Goal: Check status: Check status

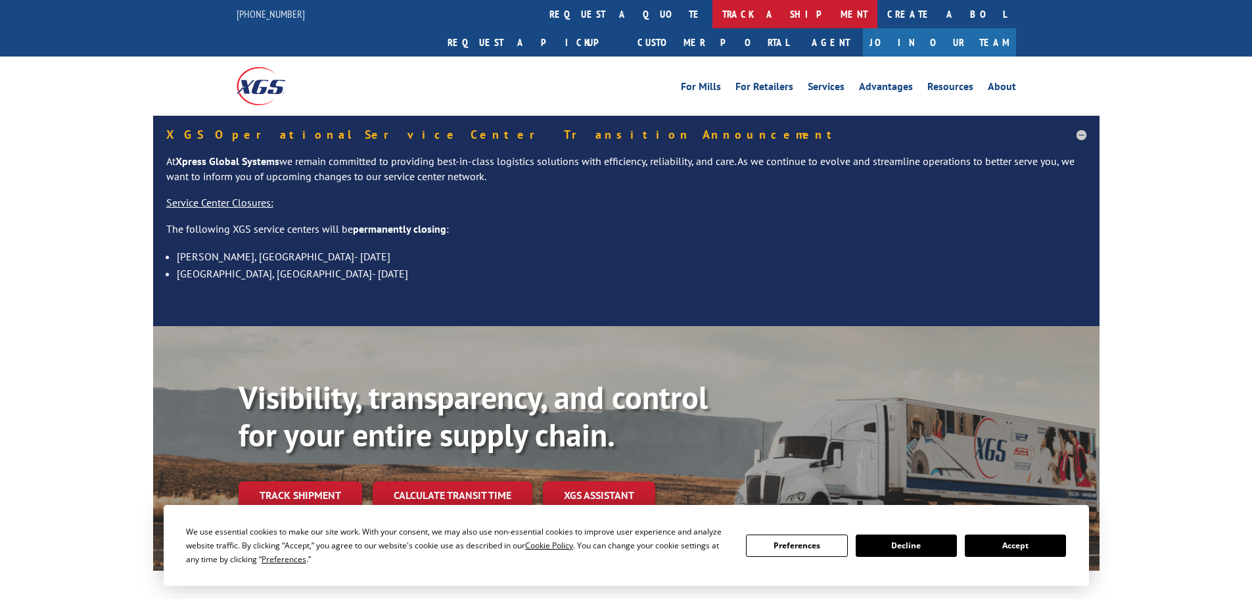
click at [713, 17] on link "track a shipment" at bounding box center [795, 14] width 165 height 28
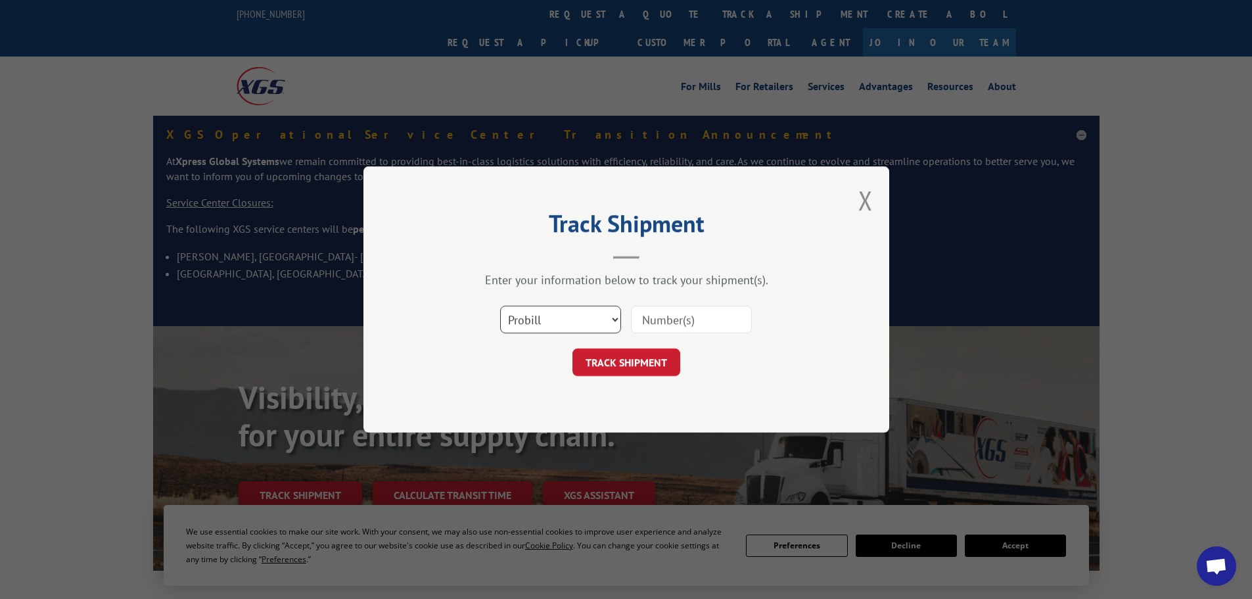
click at [530, 323] on select "Select category... Probill BOL PO" at bounding box center [560, 320] width 121 height 28
select select "po"
click at [500, 306] on select "Select category... Probill BOL PO" at bounding box center [560, 320] width 121 height 28
click at [680, 321] on input at bounding box center [691, 320] width 121 height 28
paste input "64503035"
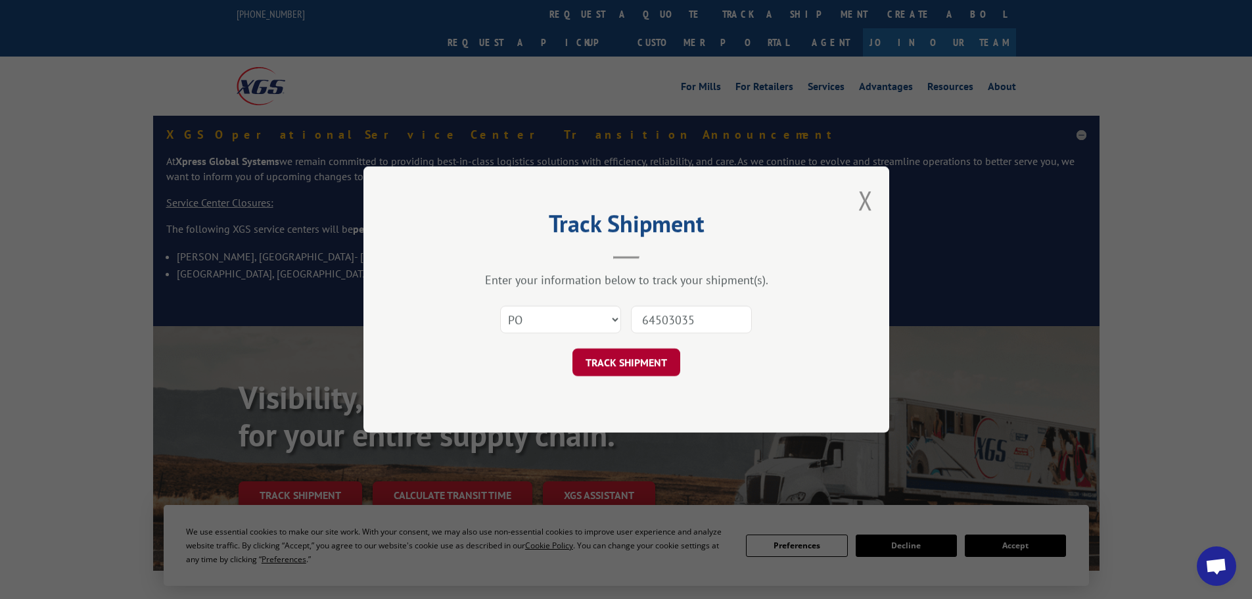
type input "64503035"
click at [618, 360] on button "TRACK SHIPMENT" at bounding box center [627, 362] width 108 height 28
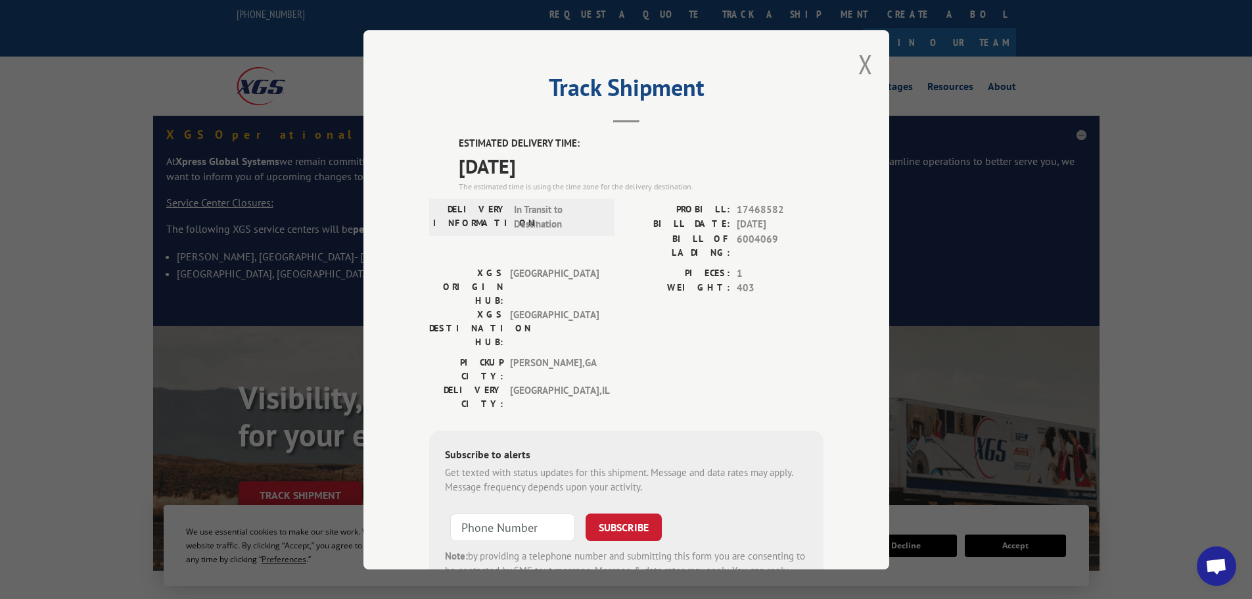
drag, startPoint x: 568, startPoint y: 162, endPoint x: 446, endPoint y: 159, distance: 122.3
click at [446, 159] on div "ESTIMATED DELIVERY TIME: [DATE] The estimated time is using the time zone for t…" at bounding box center [626, 372] width 394 height 473
click at [860, 66] on button "Close modal" at bounding box center [865, 64] width 14 height 35
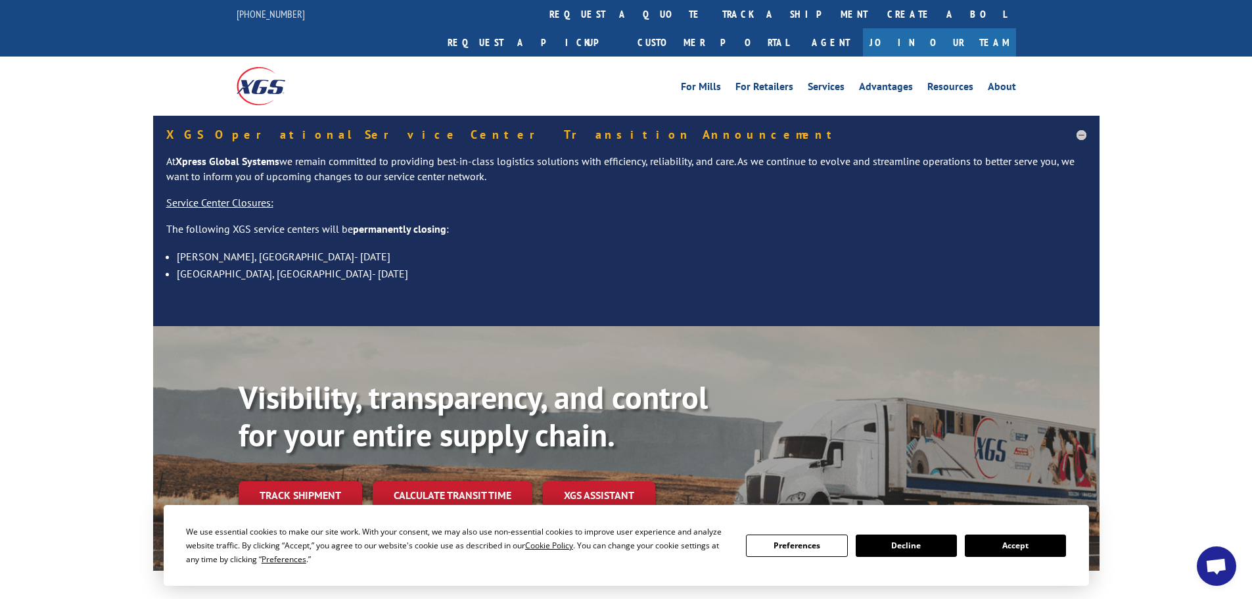
click at [713, 16] on link "track a shipment" at bounding box center [795, 14] width 165 height 28
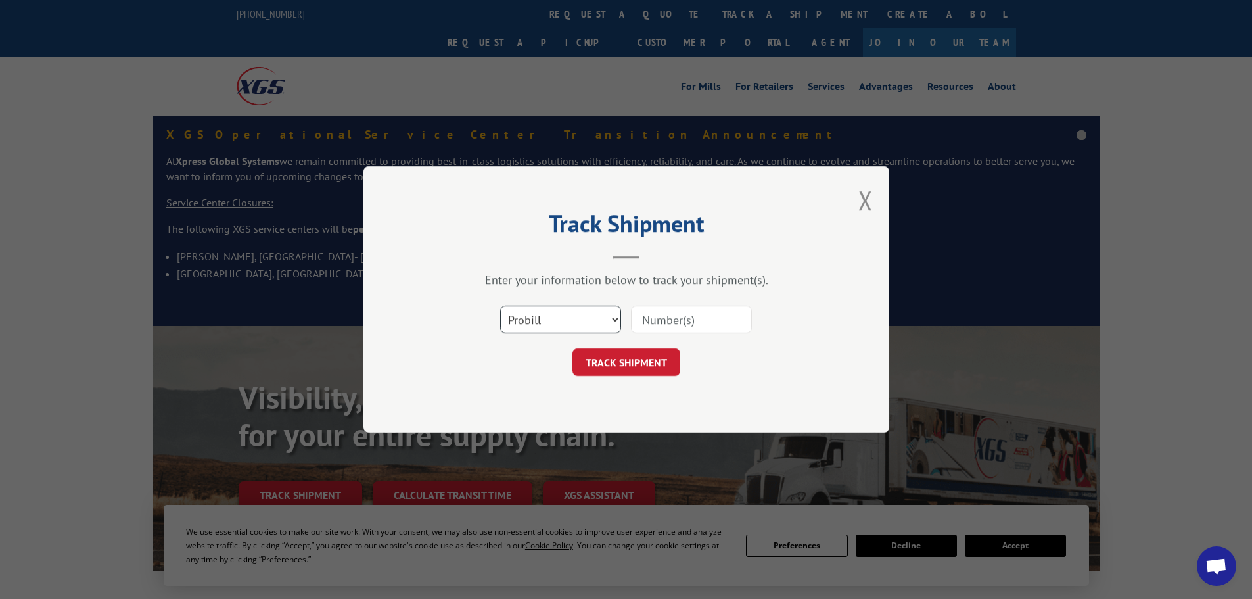
click at [559, 328] on select "Select category... Probill BOL PO" at bounding box center [560, 320] width 121 height 28
select select "po"
click at [500, 306] on select "Select category... Probill BOL PO" at bounding box center [560, 320] width 121 height 28
click at [663, 317] on input at bounding box center [691, 320] width 121 height 28
paste input "64502755"
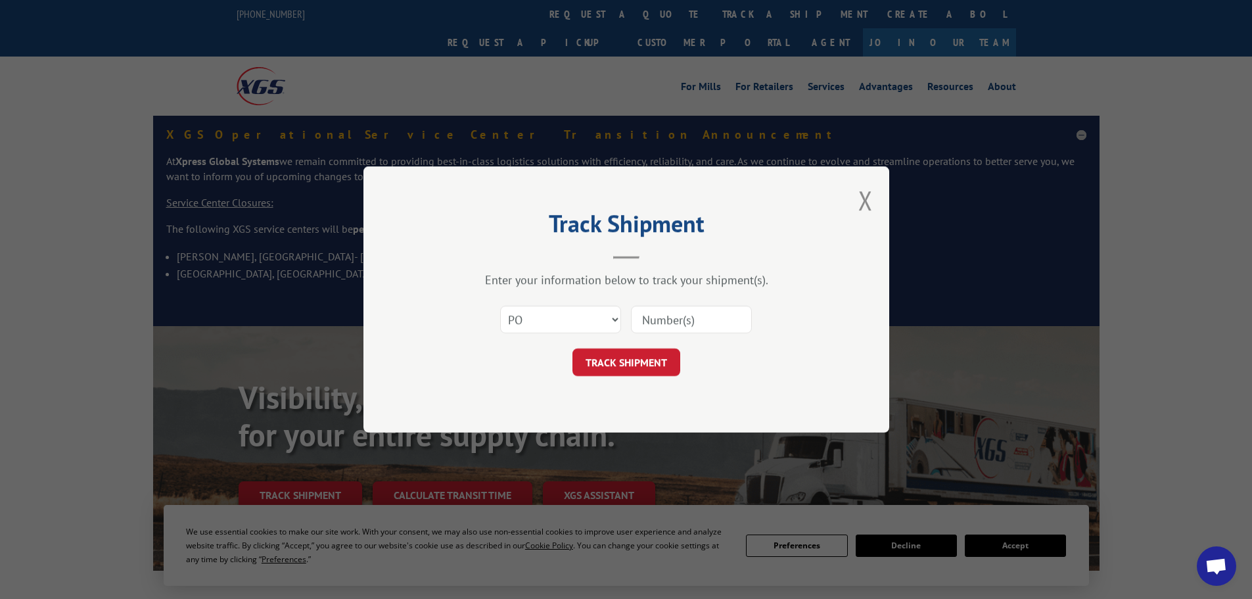
type input "64502755"
click button "TRACK SHIPMENT" at bounding box center [627, 362] width 108 height 28
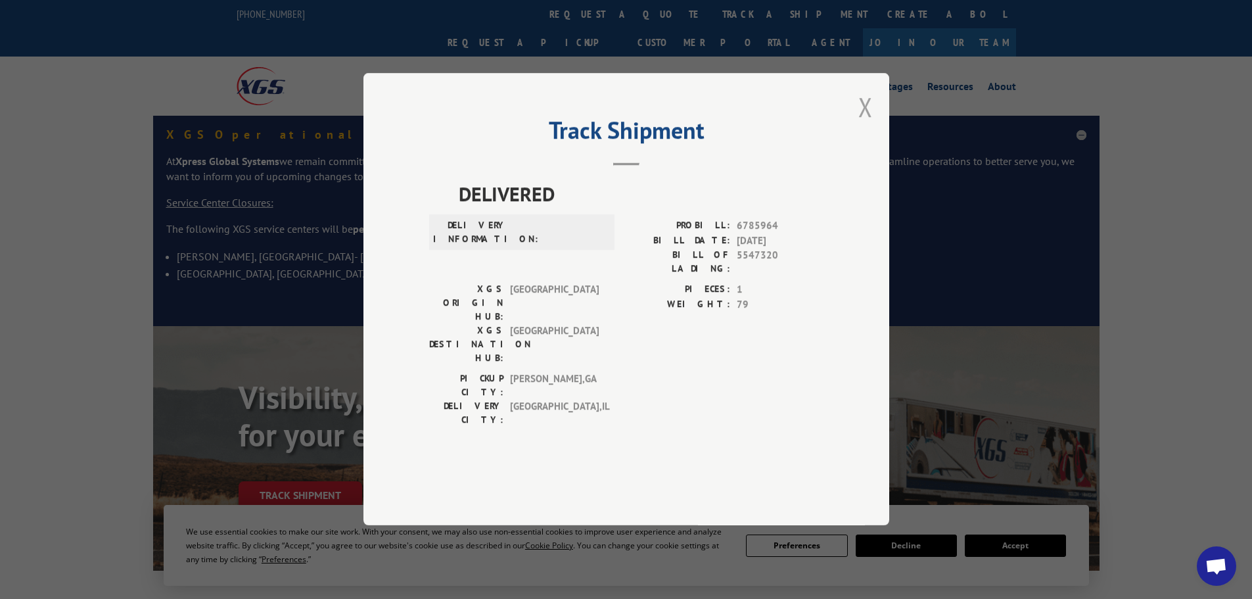
click at [871, 124] on button "Close modal" at bounding box center [865, 106] width 14 height 35
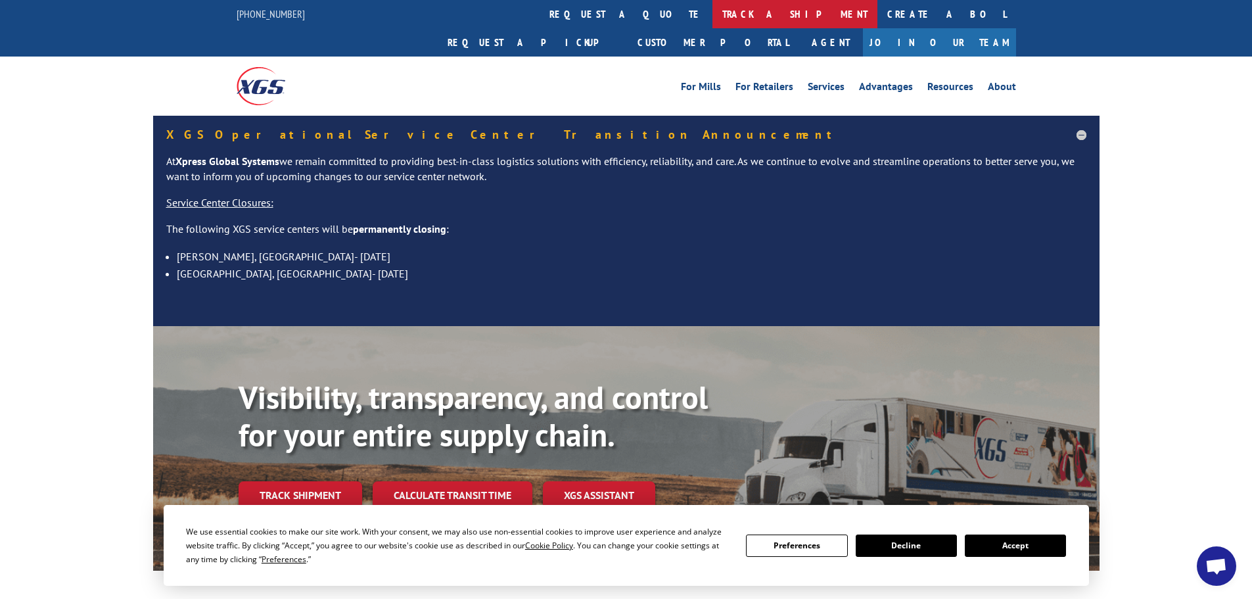
click at [713, 3] on link "track a shipment" at bounding box center [795, 14] width 165 height 28
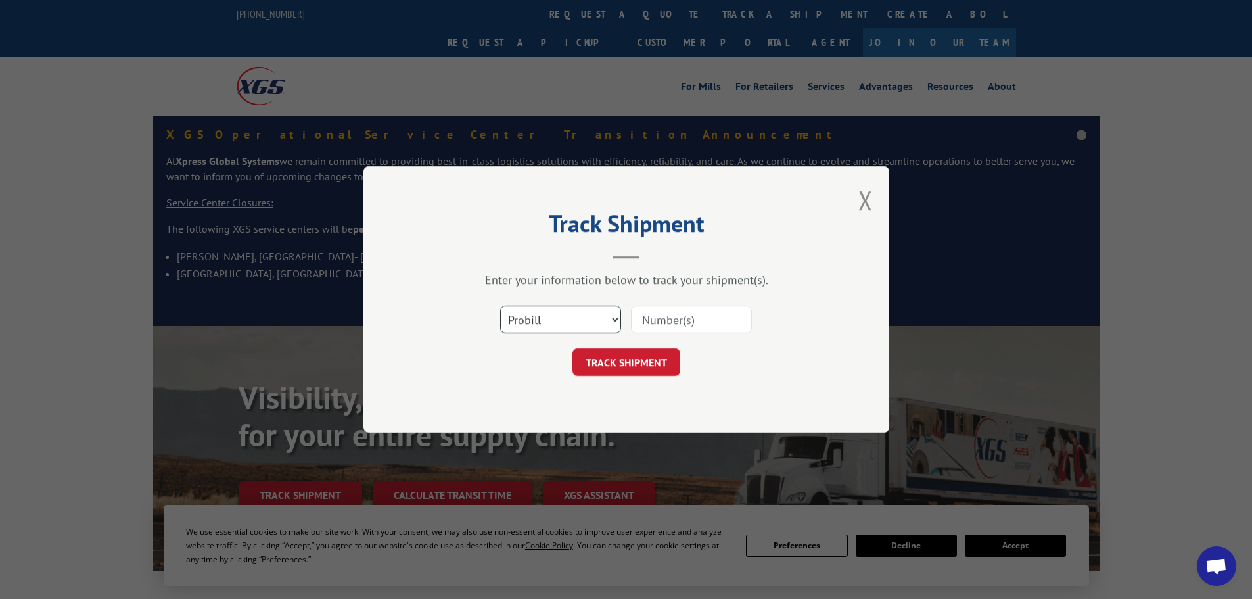
drag, startPoint x: 537, startPoint y: 325, endPoint x: 539, endPoint y: 333, distance: 7.5
click at [541, 331] on select "Select category... Probill BOL PO" at bounding box center [560, 320] width 121 height 28
select select "po"
click at [500, 306] on select "Select category... Probill BOL PO" at bounding box center [560, 320] width 121 height 28
click at [663, 325] on input at bounding box center [691, 320] width 121 height 28
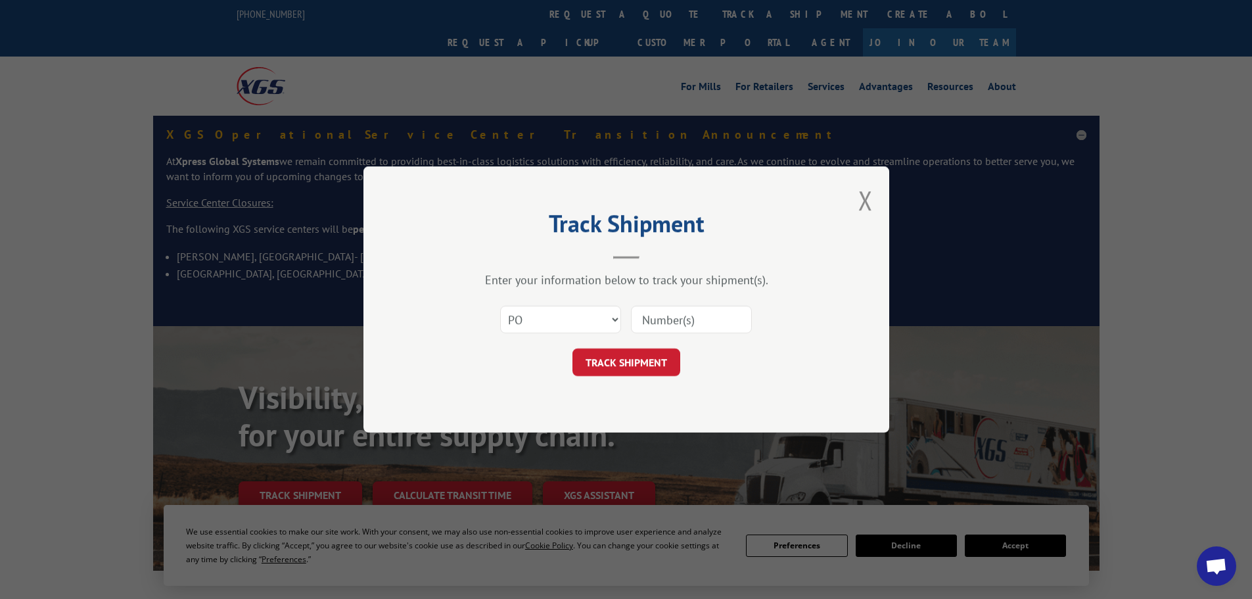
paste input "64503006"
type input "64503006"
click at [627, 365] on button "TRACK SHIPMENT" at bounding box center [627, 362] width 108 height 28
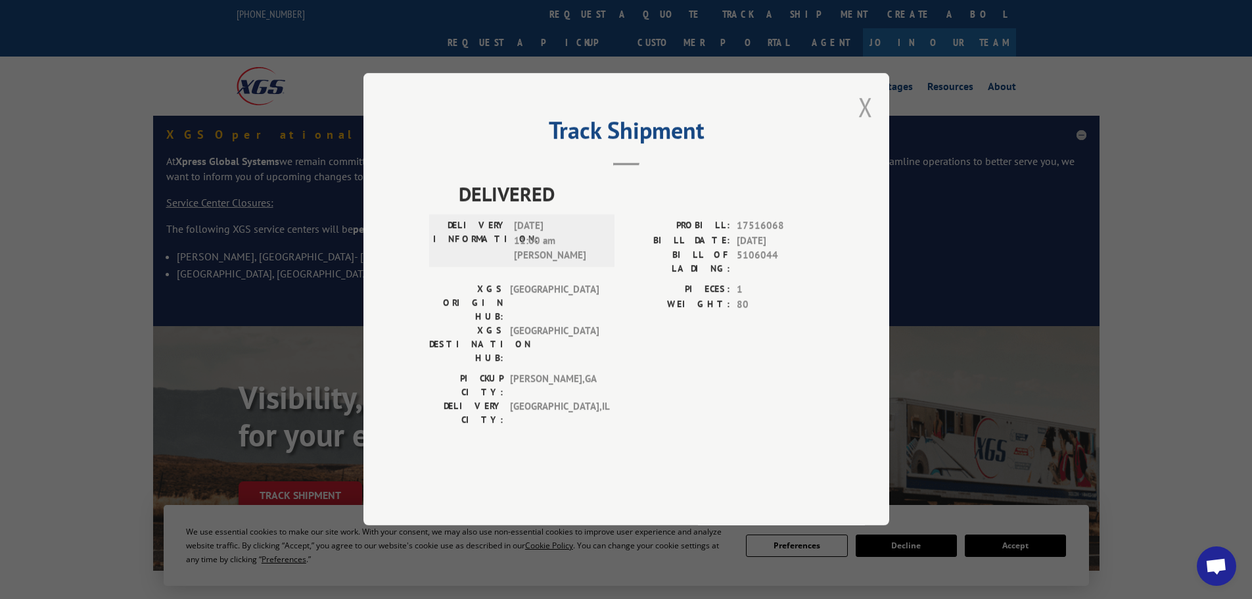
click at [864, 124] on button "Close modal" at bounding box center [865, 106] width 14 height 35
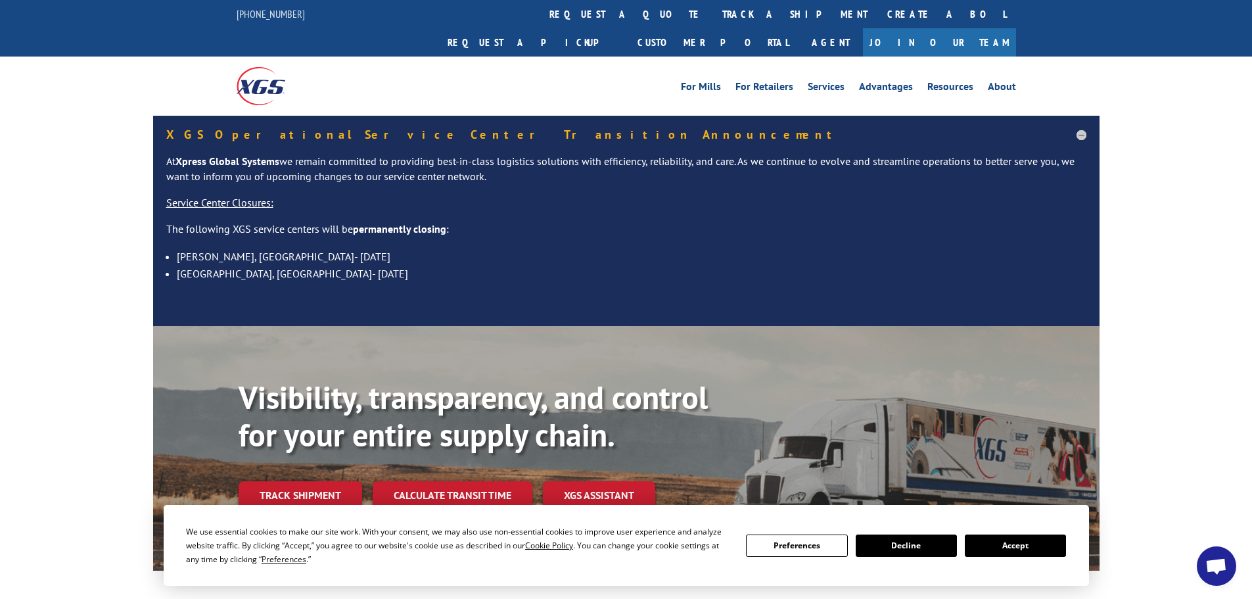
click at [713, 14] on link "track a shipment" at bounding box center [795, 14] width 165 height 28
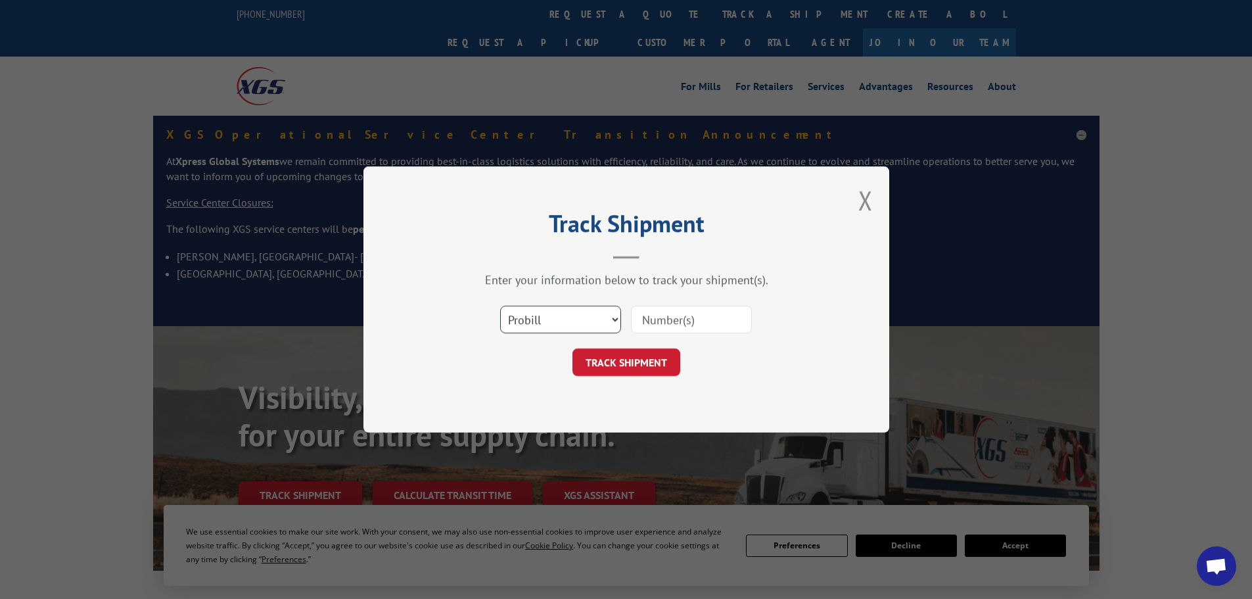
click at [574, 322] on select "Select category... Probill BOL PO" at bounding box center [560, 320] width 121 height 28
select select "po"
click at [500, 306] on select "Select category... Probill BOL PO" at bounding box center [560, 320] width 121 height 28
click at [668, 321] on input at bounding box center [691, 320] width 121 height 28
paste input "64503042"
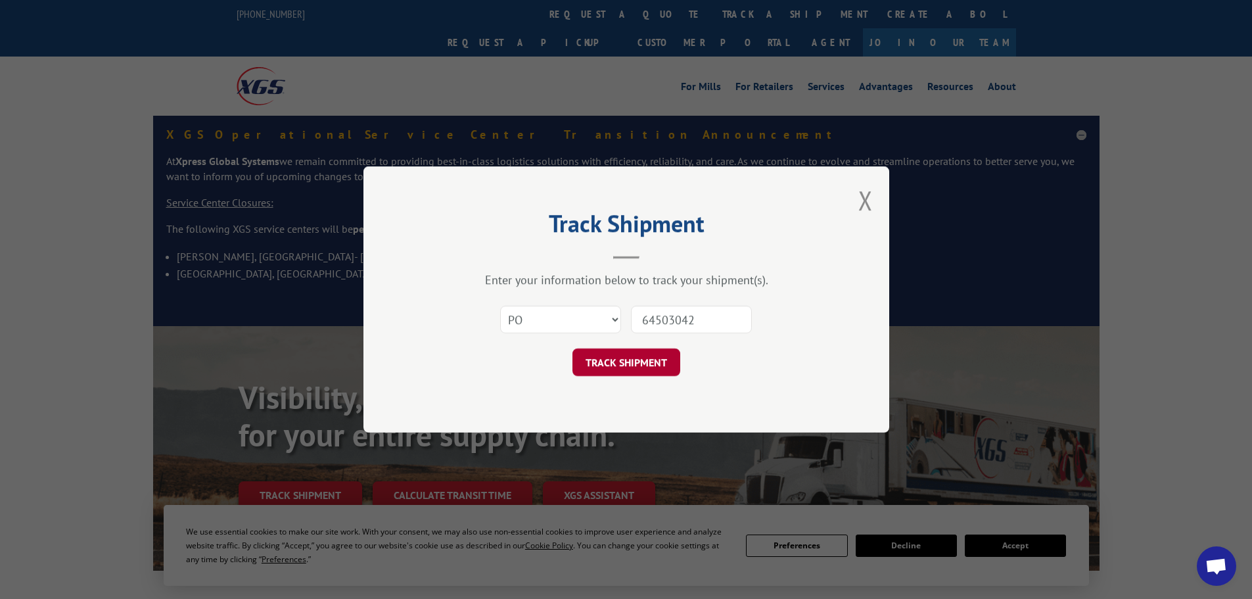
type input "64503042"
click at [632, 365] on button "TRACK SHIPMENT" at bounding box center [627, 362] width 108 height 28
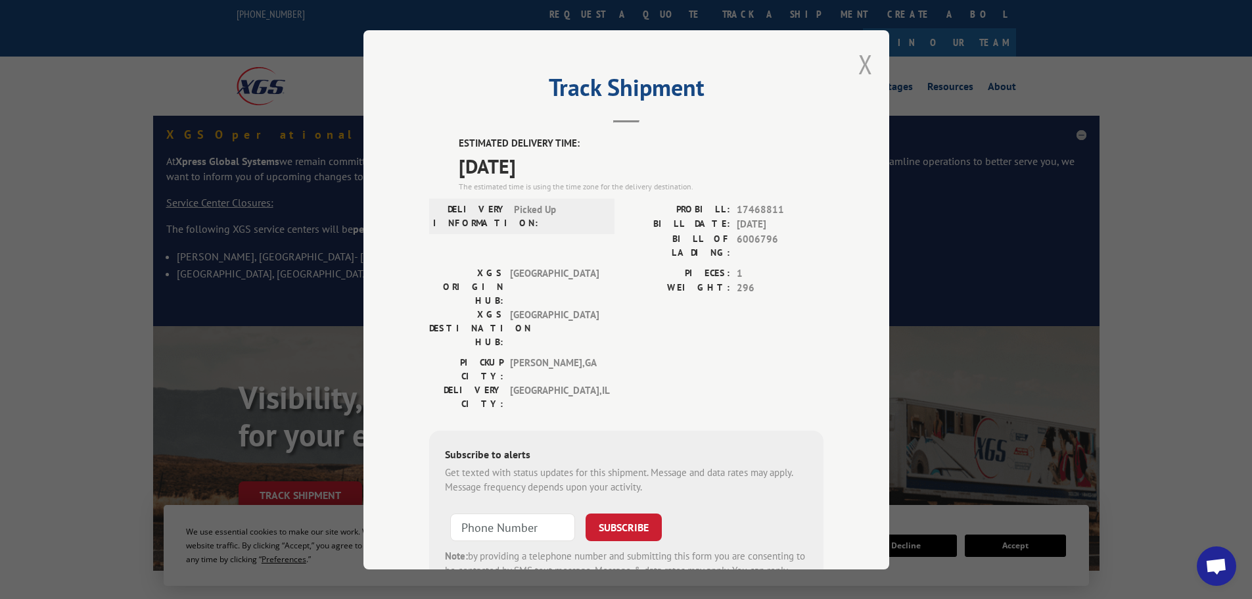
click at [861, 62] on button "Close modal" at bounding box center [865, 64] width 14 height 35
